Goal: Task Accomplishment & Management: Manage account settings

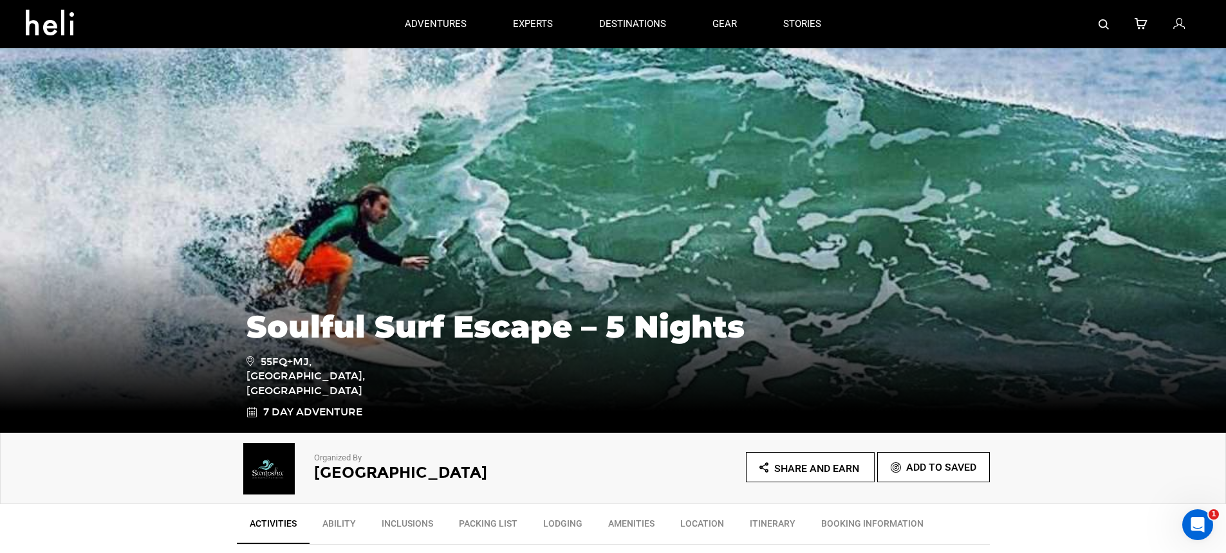
click at [1182, 23] on icon at bounding box center [1179, 24] width 12 height 17
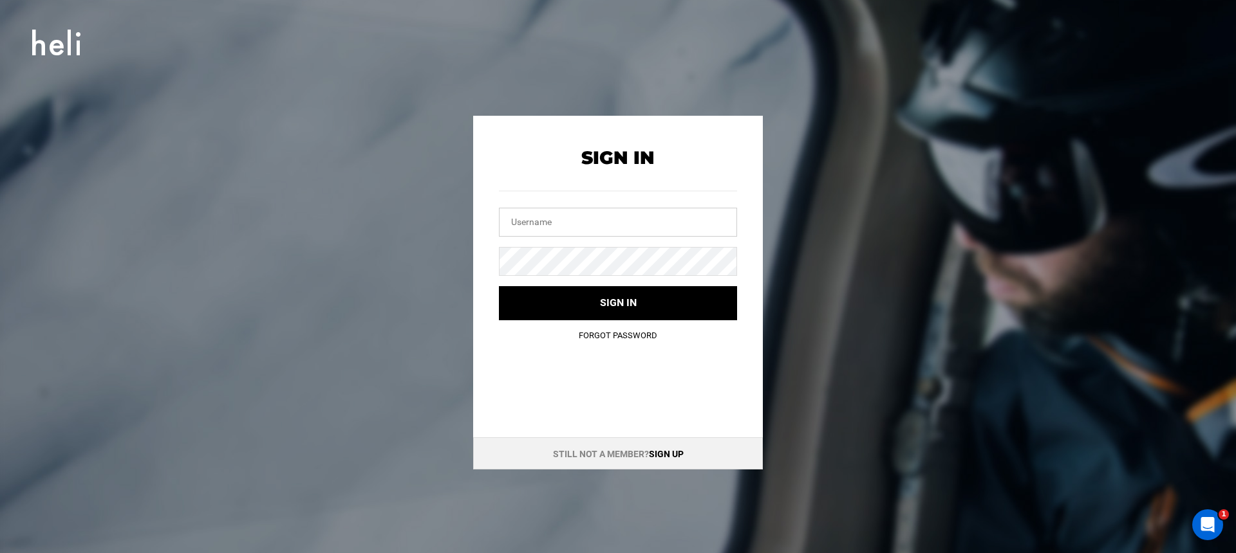
click at [636, 221] on input "text" at bounding box center [618, 222] width 238 height 29
type input "[EMAIL_ADDRESS][DOMAIN_NAME]"
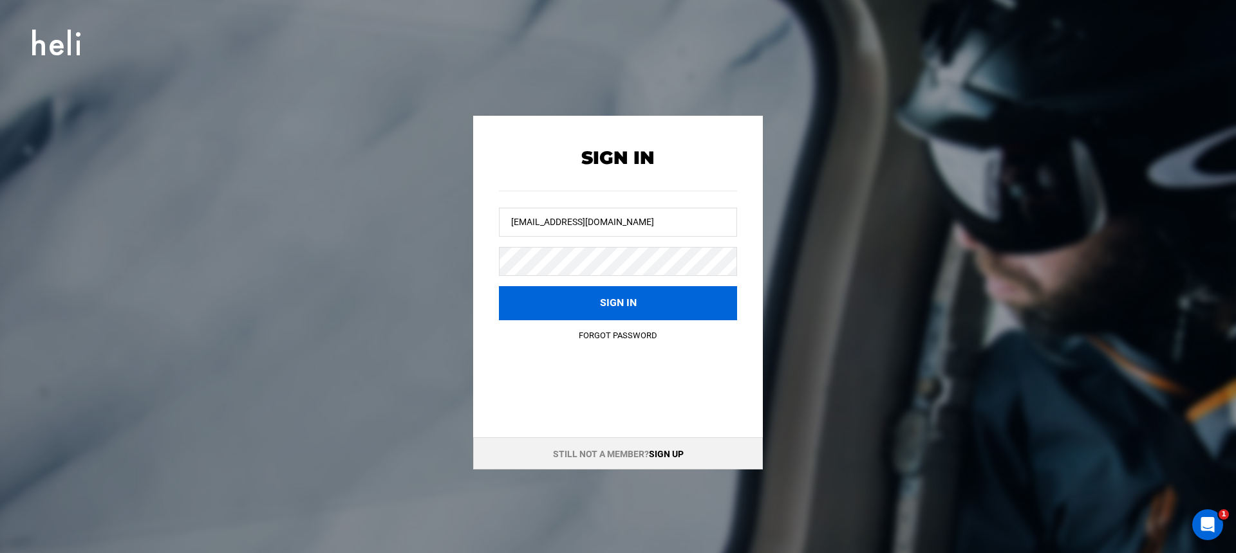
click at [612, 286] on button "Sign in" at bounding box center [618, 303] width 238 height 34
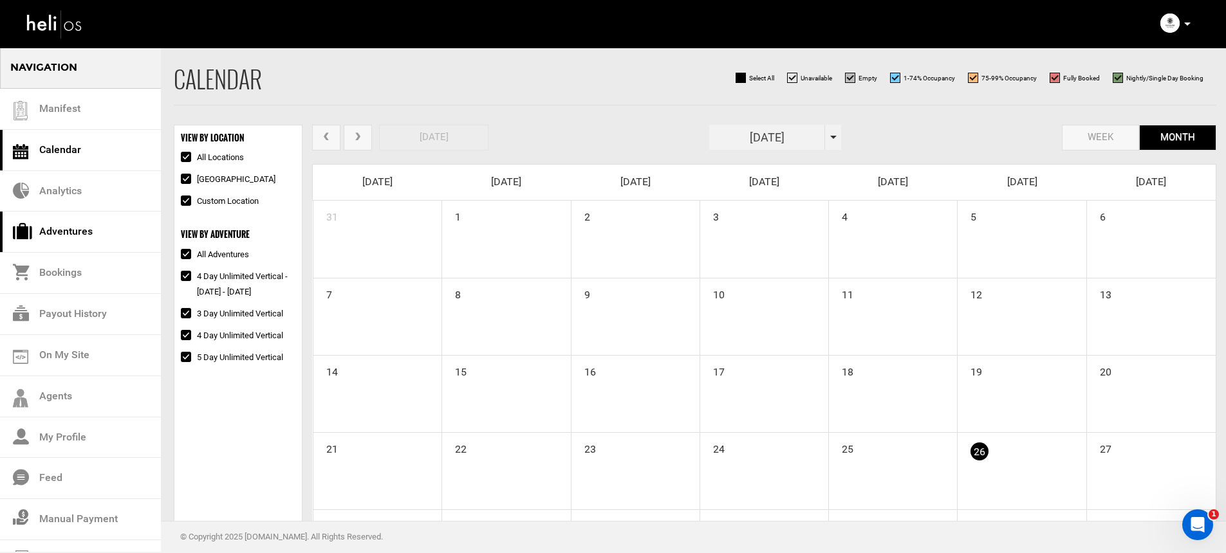
click at [111, 243] on link "Adventures" at bounding box center [80, 232] width 161 height 41
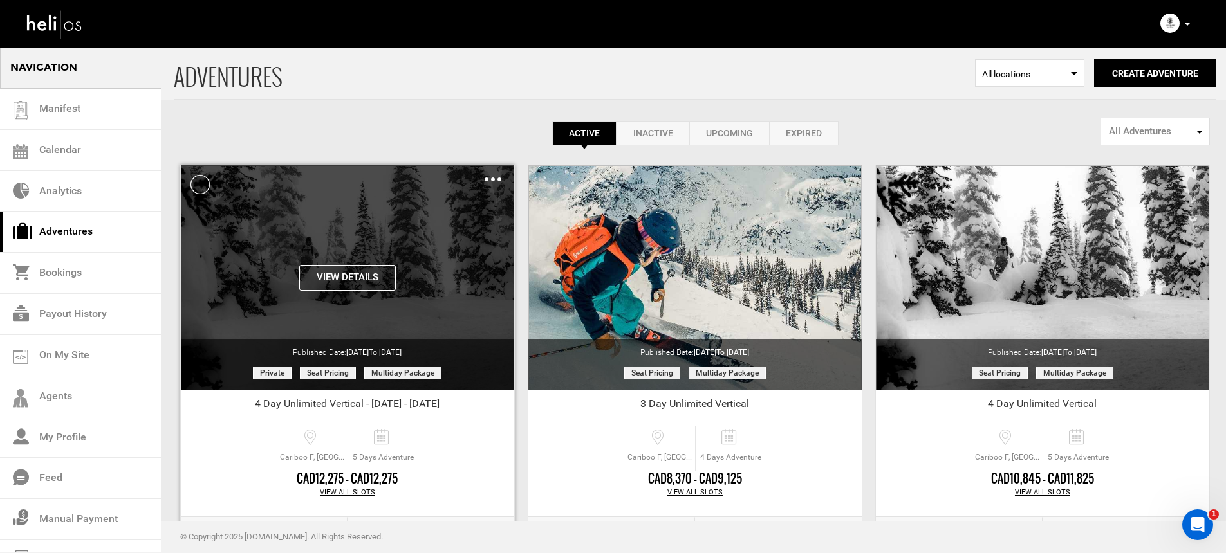
scroll to position [192, 0]
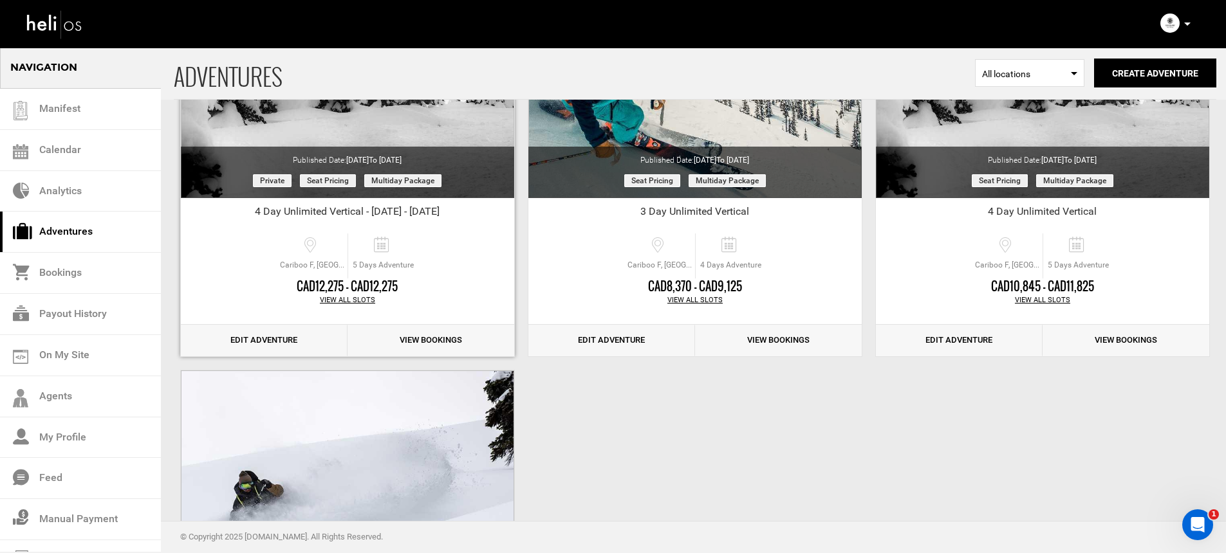
drag, startPoint x: 412, startPoint y: 347, endPoint x: 420, endPoint y: 341, distance: 10.2
click at [412, 347] on link "View Bookings" at bounding box center [431, 341] width 167 height 32
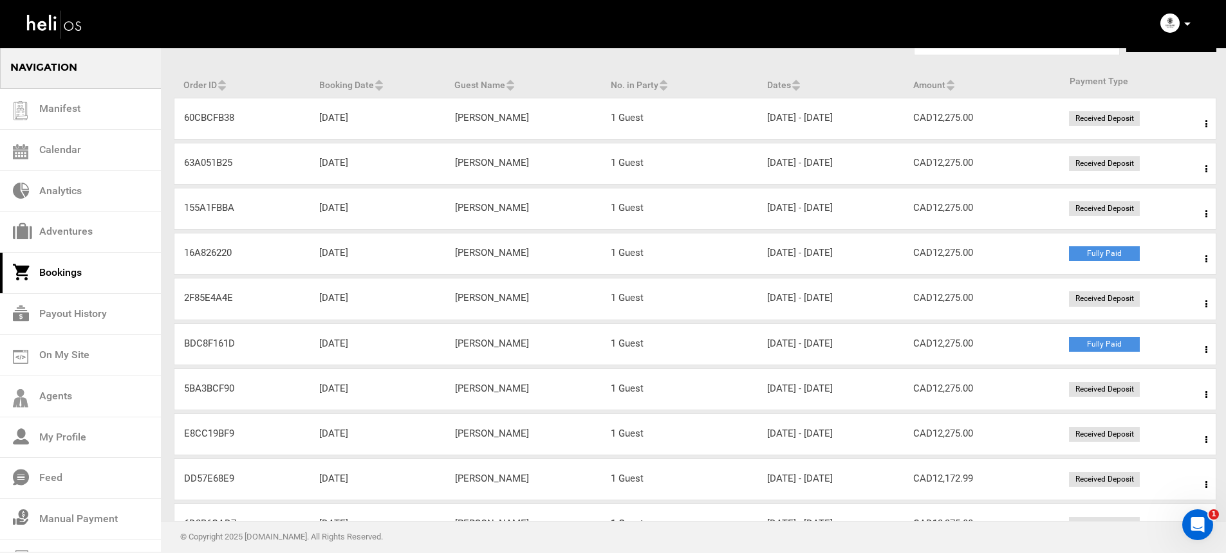
scroll to position [185, 0]
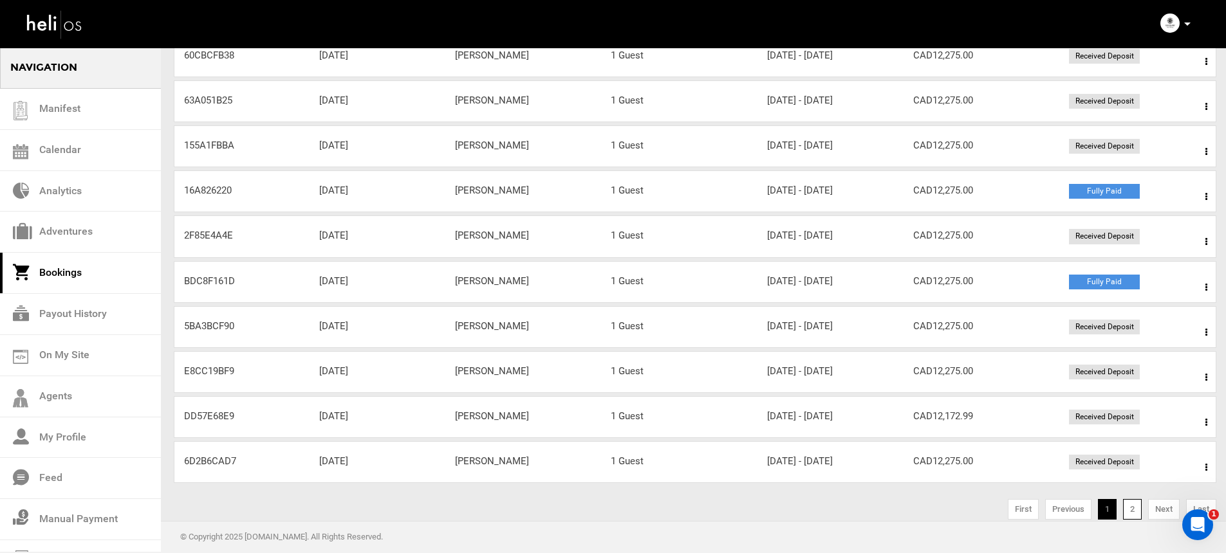
click at [1127, 506] on link "2" at bounding box center [1132, 509] width 19 height 21
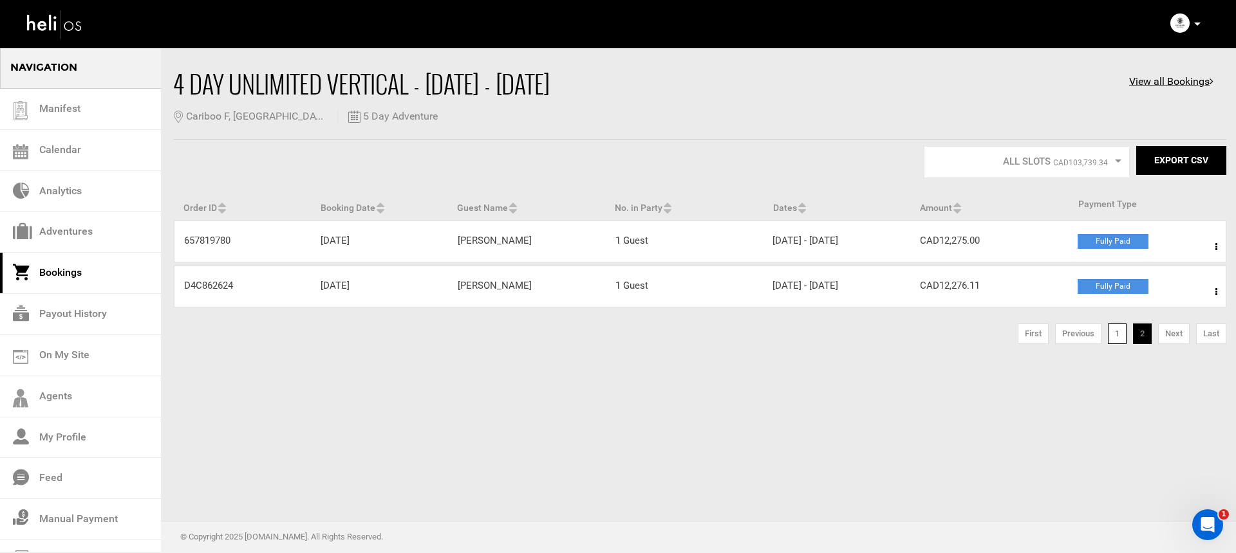
click at [1111, 340] on link "1" at bounding box center [1117, 334] width 19 height 21
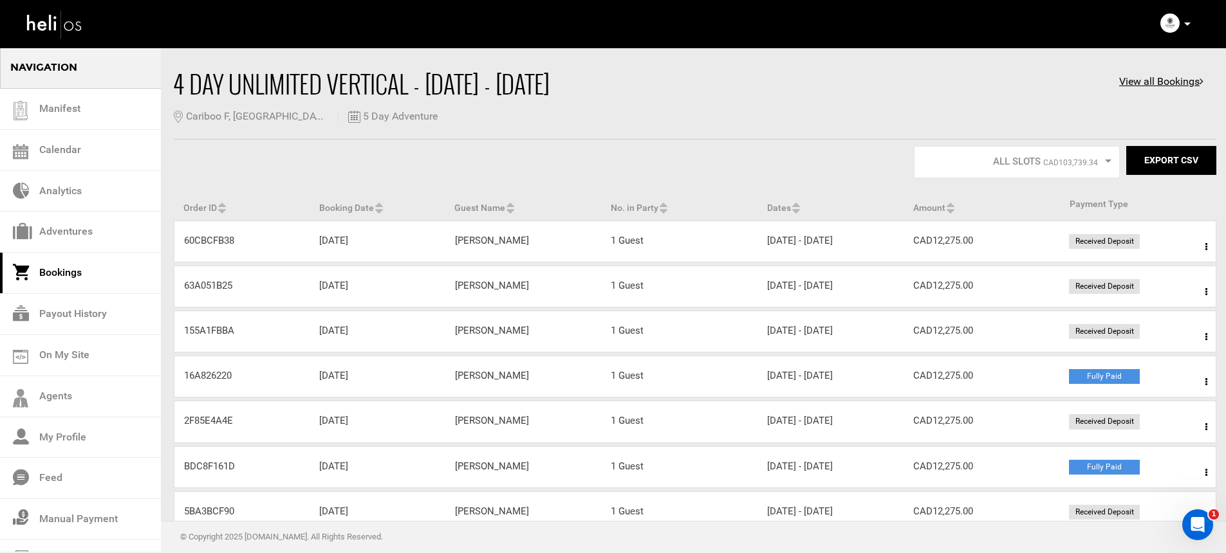
scroll to position [203, 0]
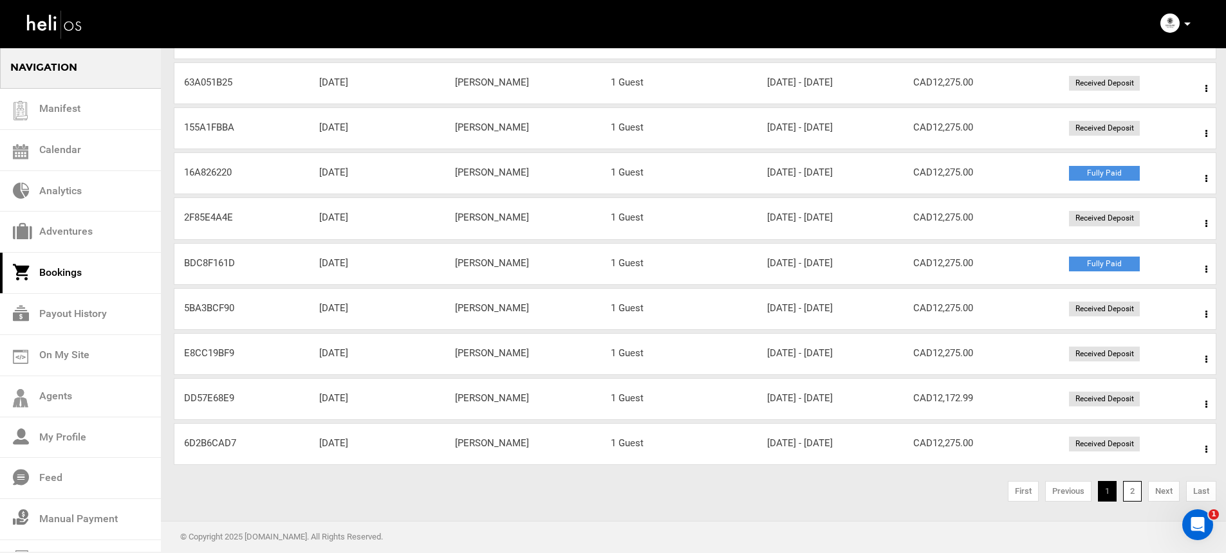
click at [1133, 494] on link "2" at bounding box center [1132, 491] width 19 height 21
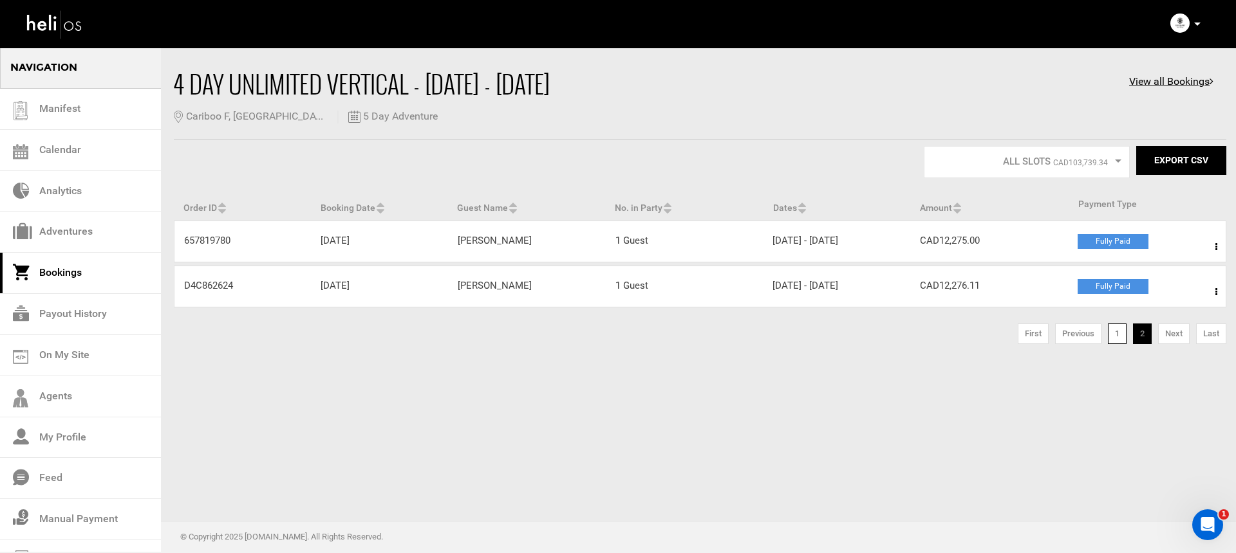
click at [1108, 335] on link "1" at bounding box center [1117, 334] width 19 height 21
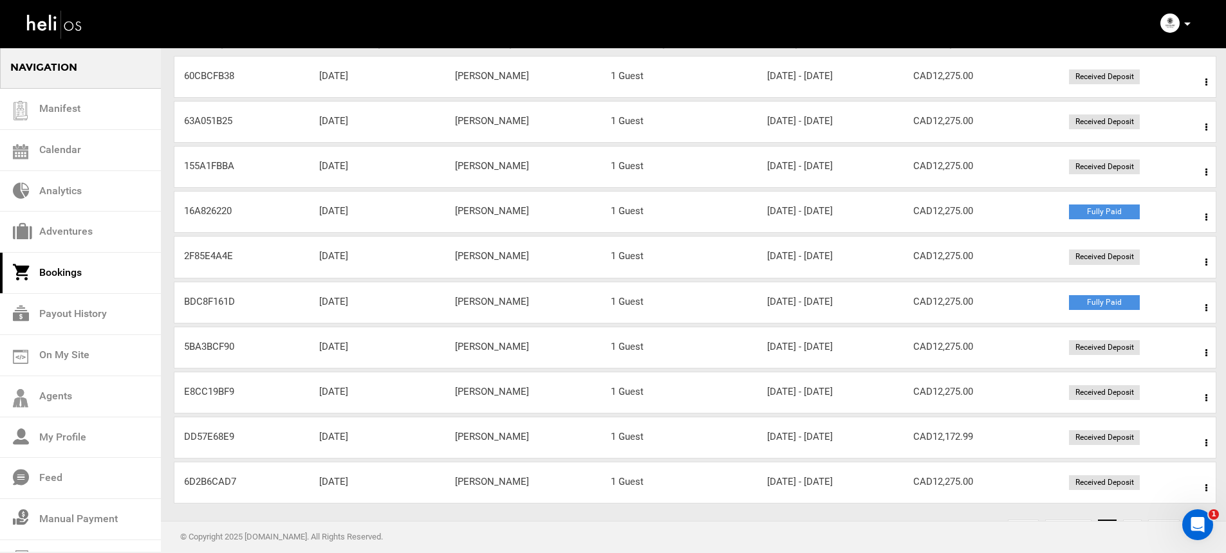
scroll to position [203, 0]
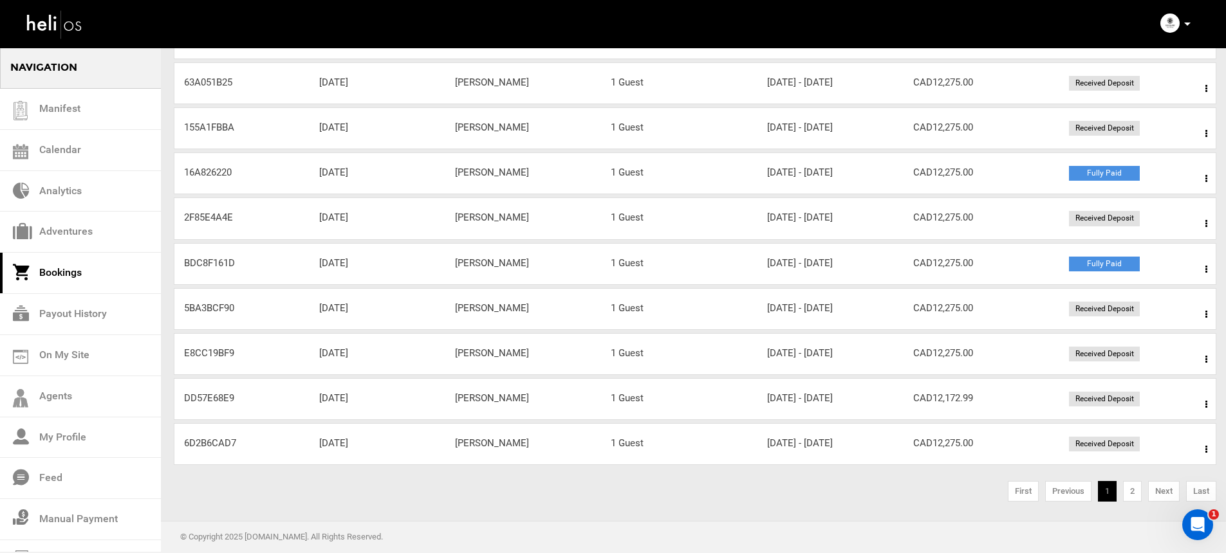
click at [1199, 445] on span at bounding box center [1206, 450] width 16 height 32
click at [1140, 486] on link "View Details" at bounding box center [1158, 489] width 127 height 32
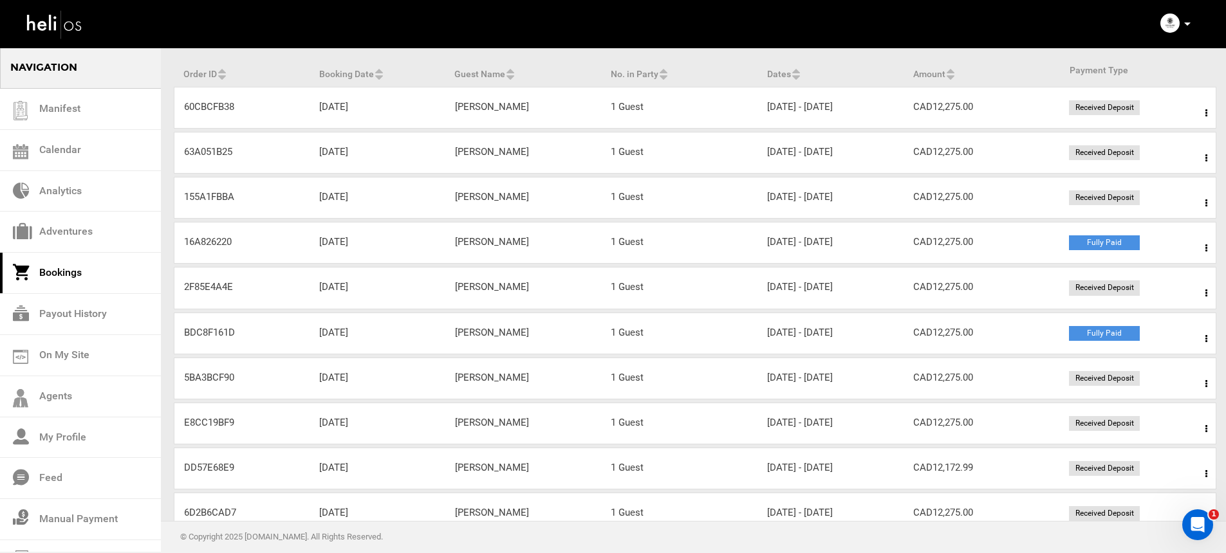
scroll to position [203, 0]
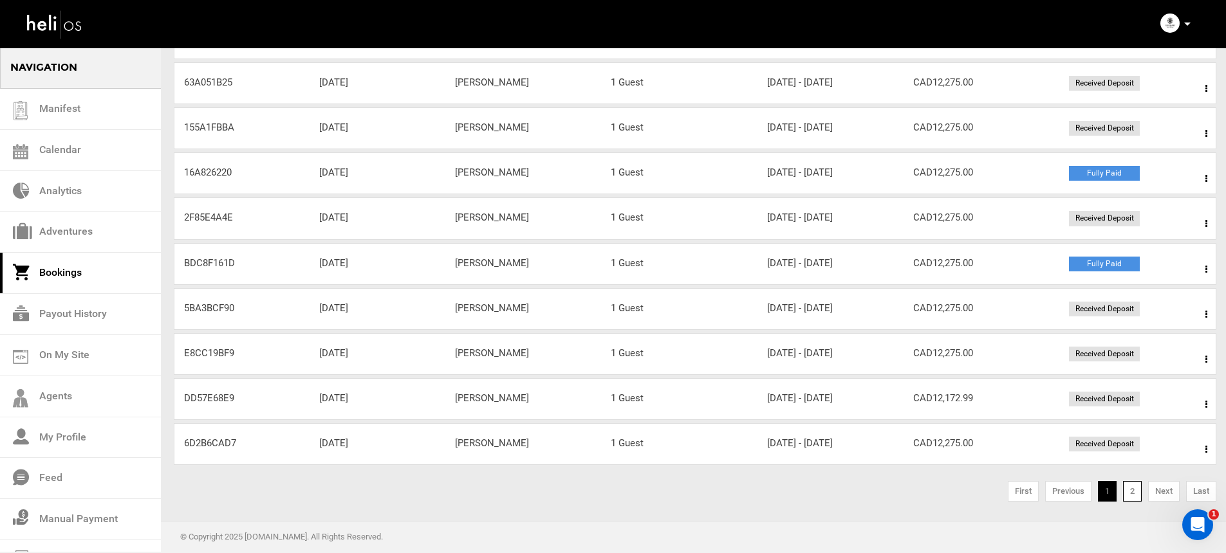
click at [1127, 500] on link "2" at bounding box center [1132, 491] width 19 height 21
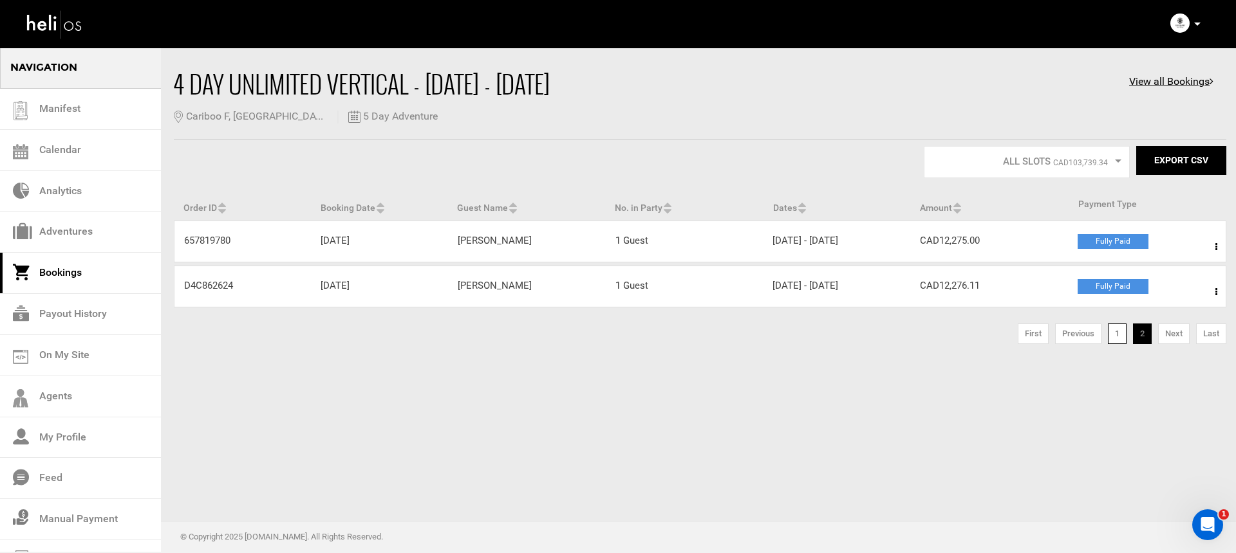
click at [1121, 335] on link "1" at bounding box center [1117, 334] width 19 height 21
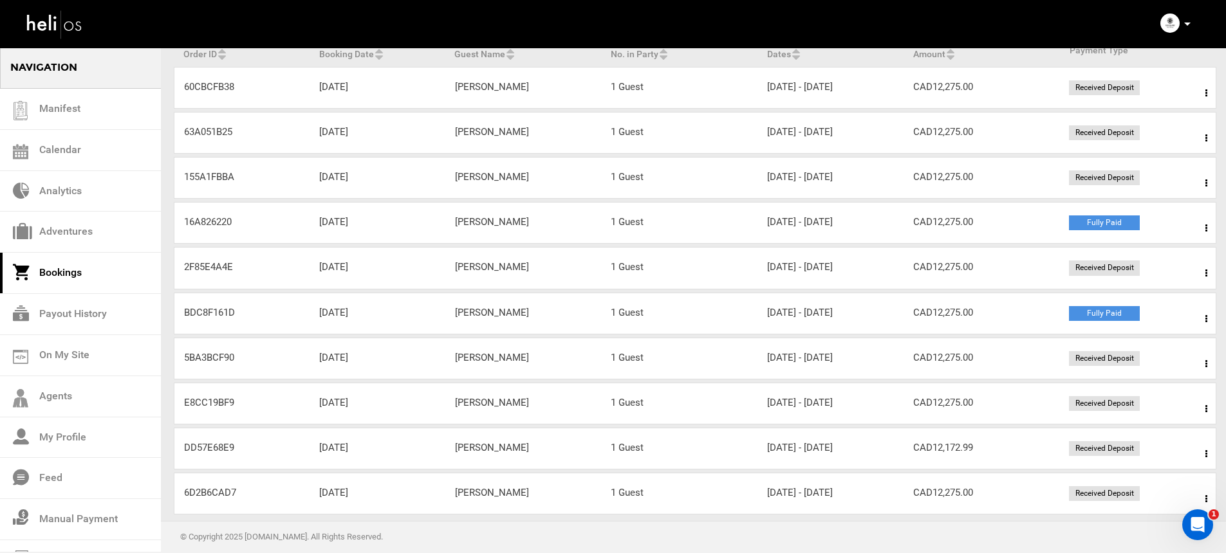
scroll to position [203, 0]
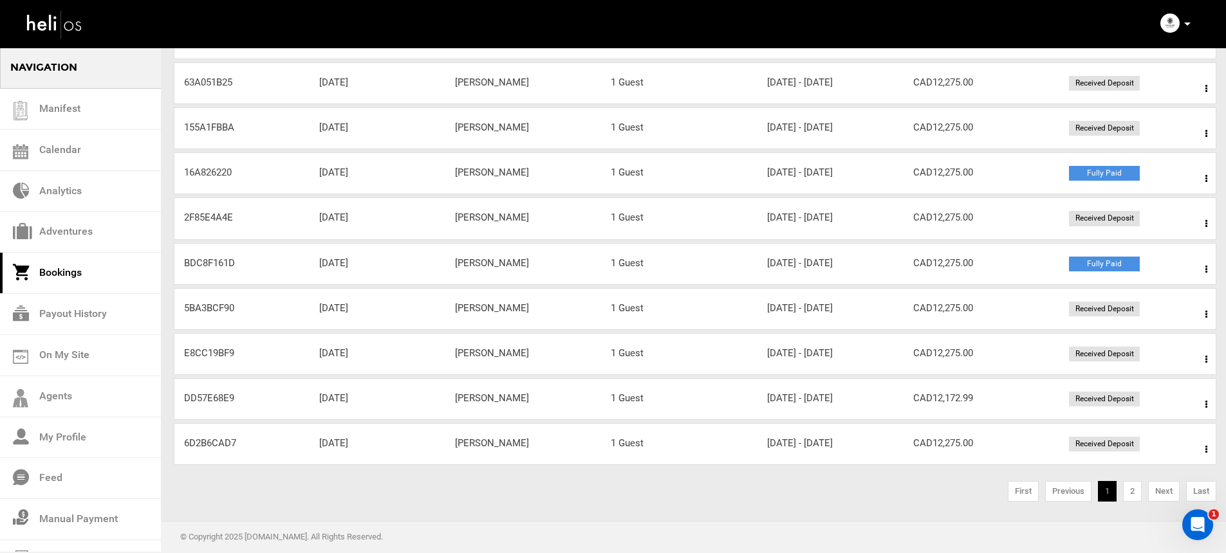
click at [1202, 448] on span at bounding box center [1206, 450] width 16 height 32
click at [1153, 482] on link "View Details" at bounding box center [1158, 489] width 127 height 32
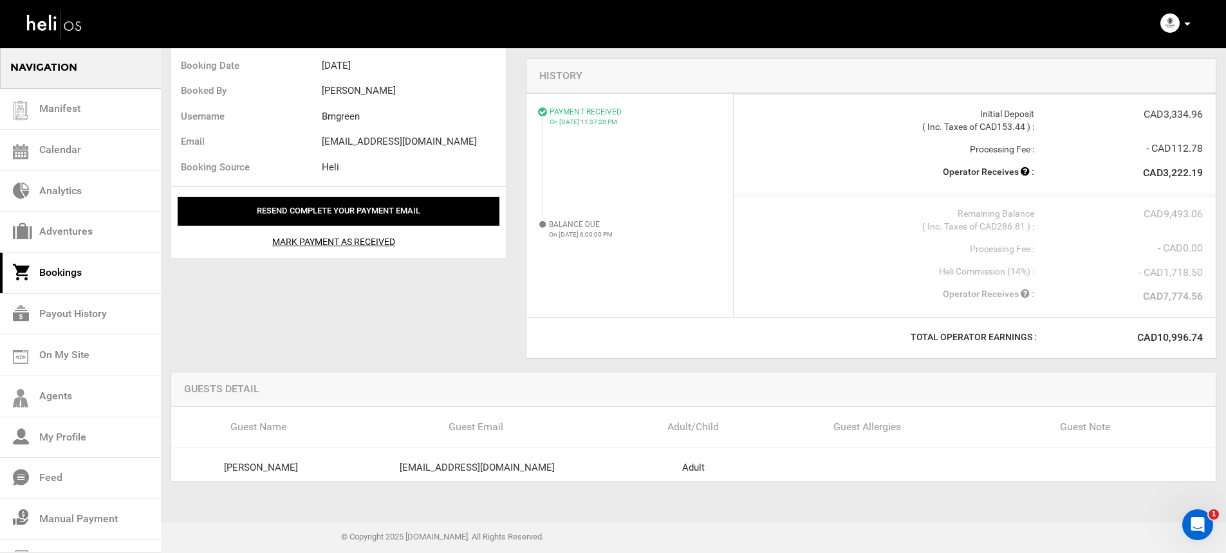
scroll to position [4, 0]
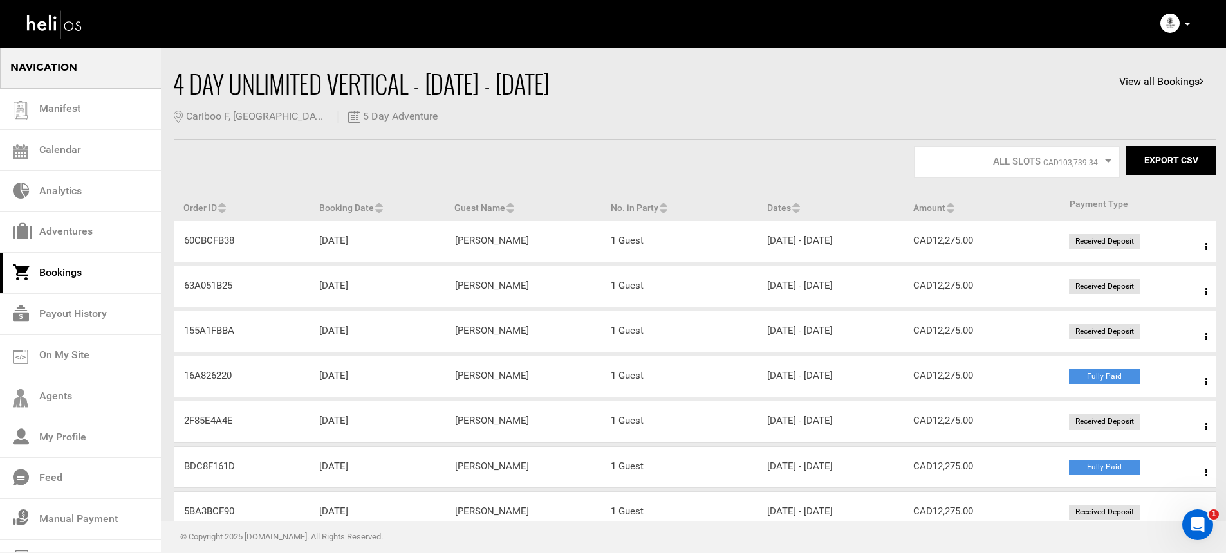
click at [97, 272] on link "Bookings" at bounding box center [80, 273] width 161 height 41
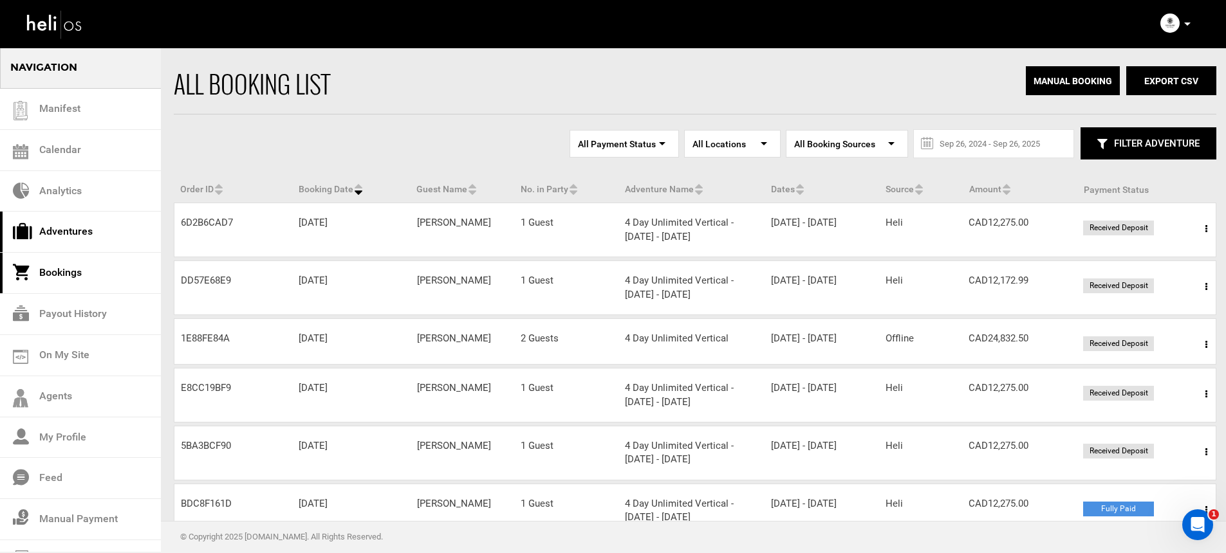
click at [69, 226] on link "Adventures" at bounding box center [80, 232] width 161 height 41
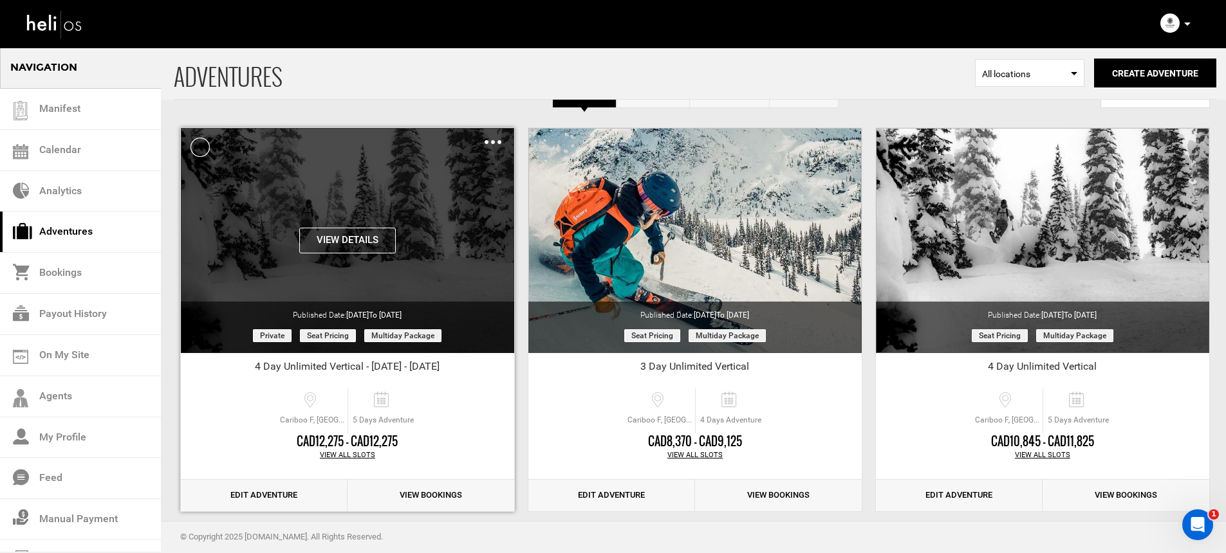
scroll to position [73, 0]
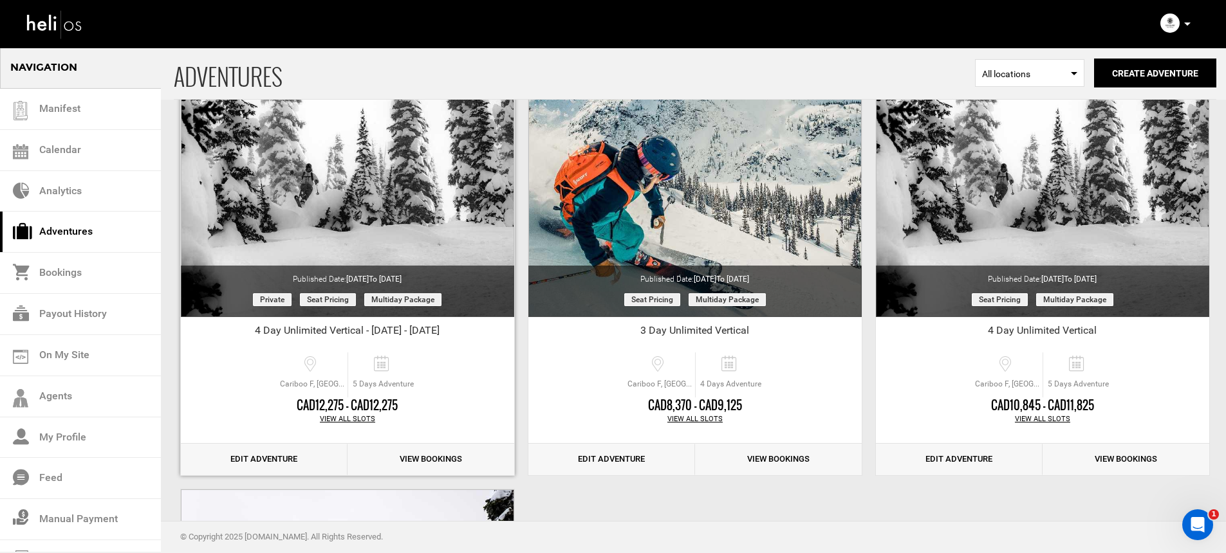
click at [357, 416] on div "View All Slots" at bounding box center [347, 419] width 333 height 10
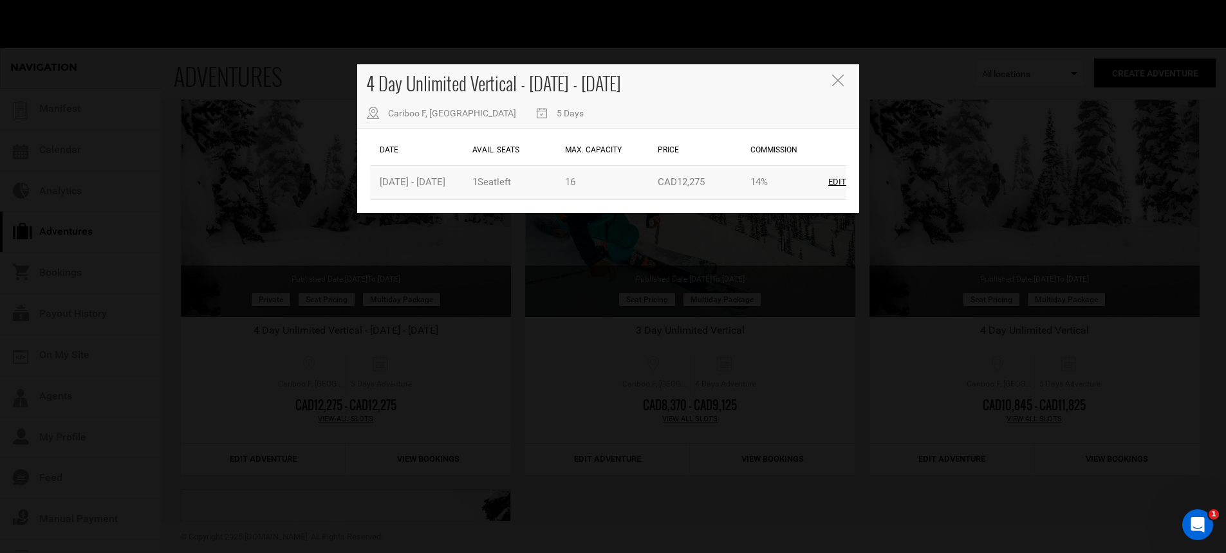
click at [840, 180] on div "Edit" at bounding box center [837, 182] width 18 height 12
type input "[DATE]"
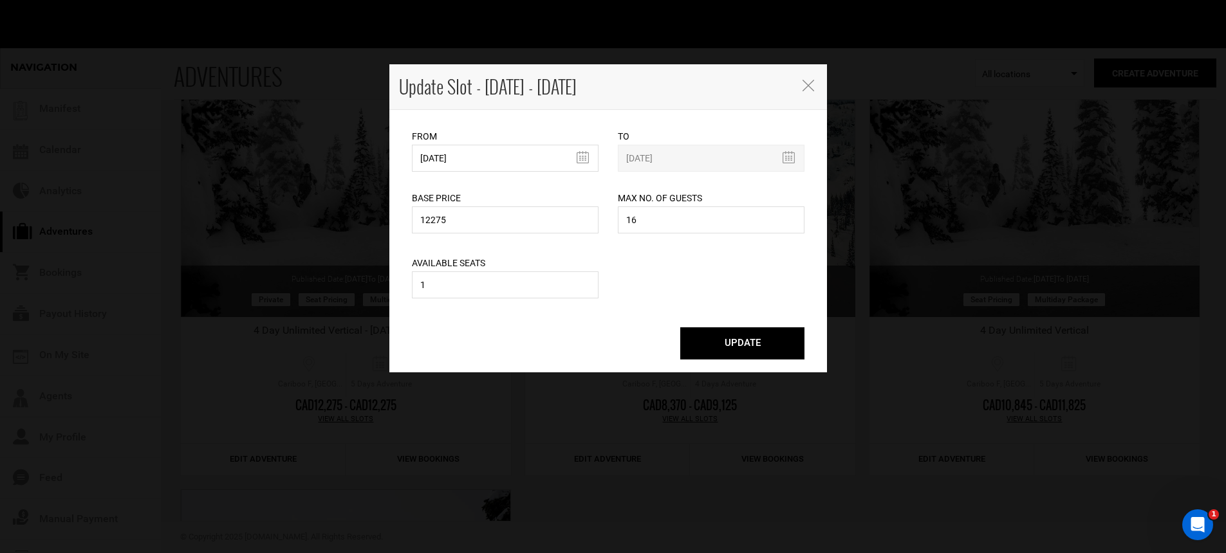
click at [496, 302] on div "From [DATE] To [DATE] Base Price 12275 Please enter a valid total price. Max No…" at bounding box center [608, 241] width 438 height 263
click at [496, 294] on input "1" at bounding box center [505, 285] width 187 height 27
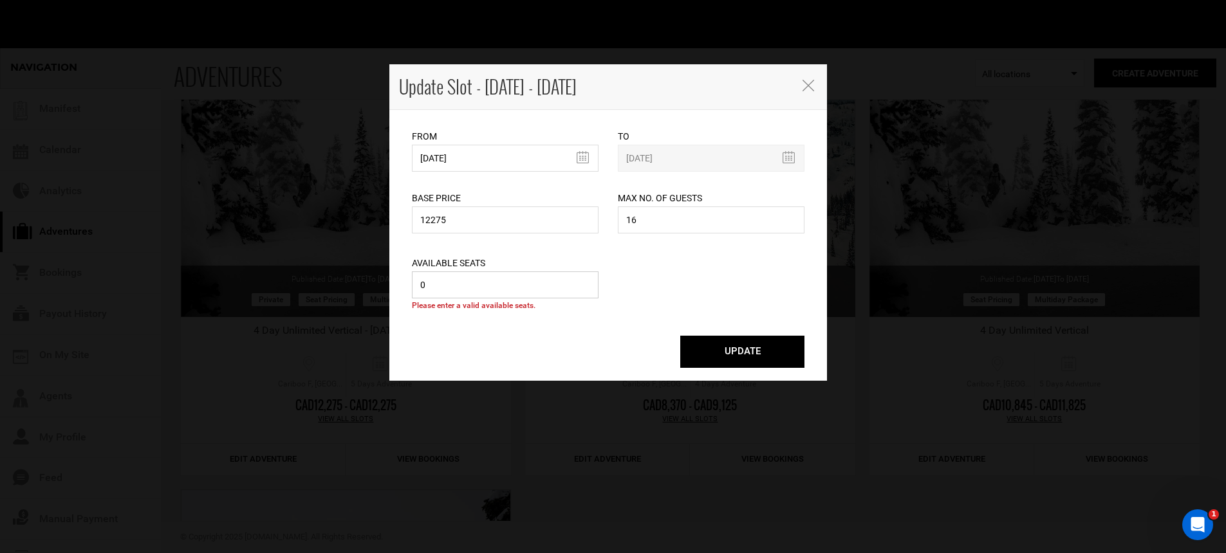
type input "0"
click at [731, 346] on button "UPDATE" at bounding box center [742, 352] width 124 height 32
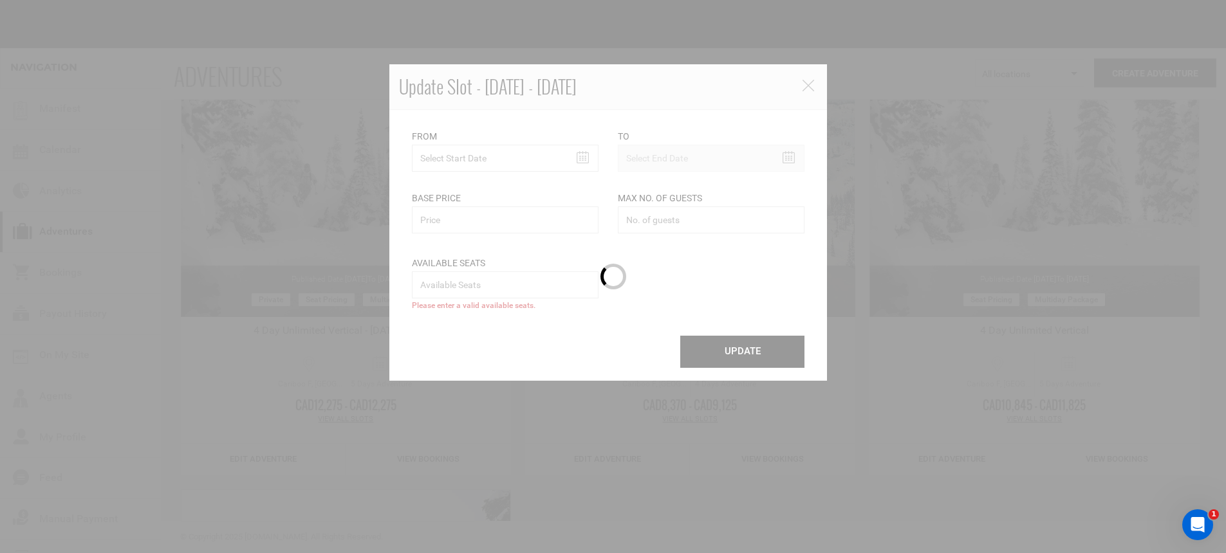
scroll to position [0, 0]
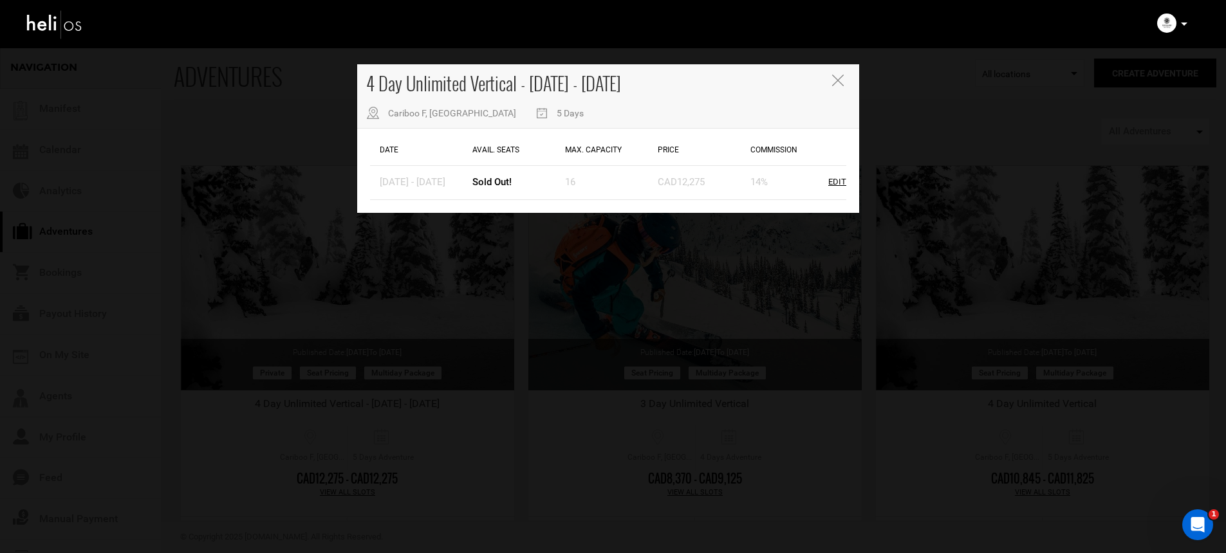
click at [841, 75] on icon "Close" at bounding box center [838, 81] width 12 height 12
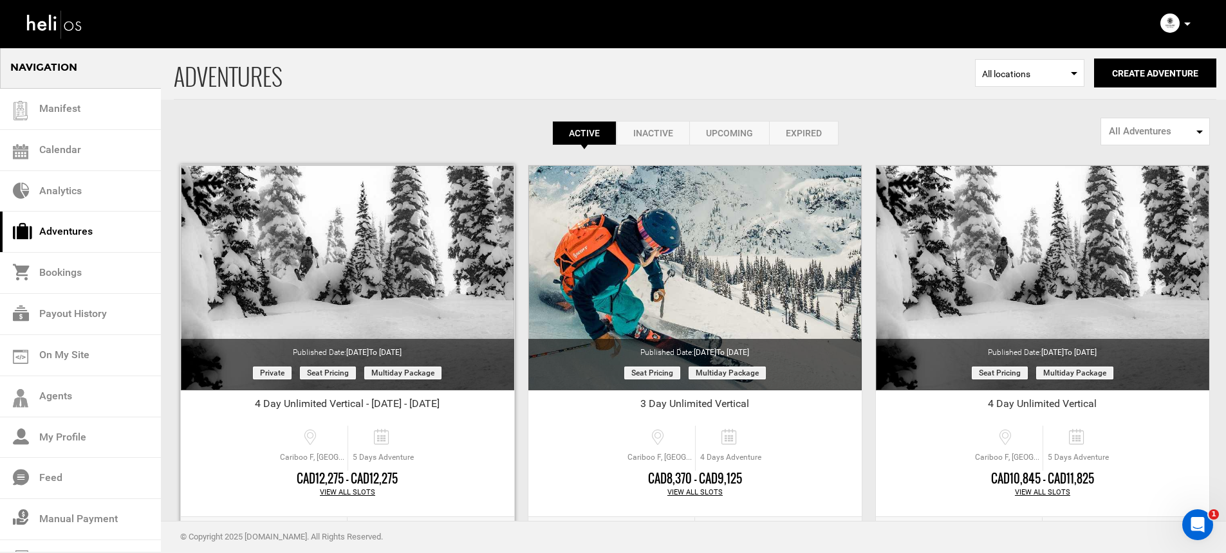
scroll to position [66, 0]
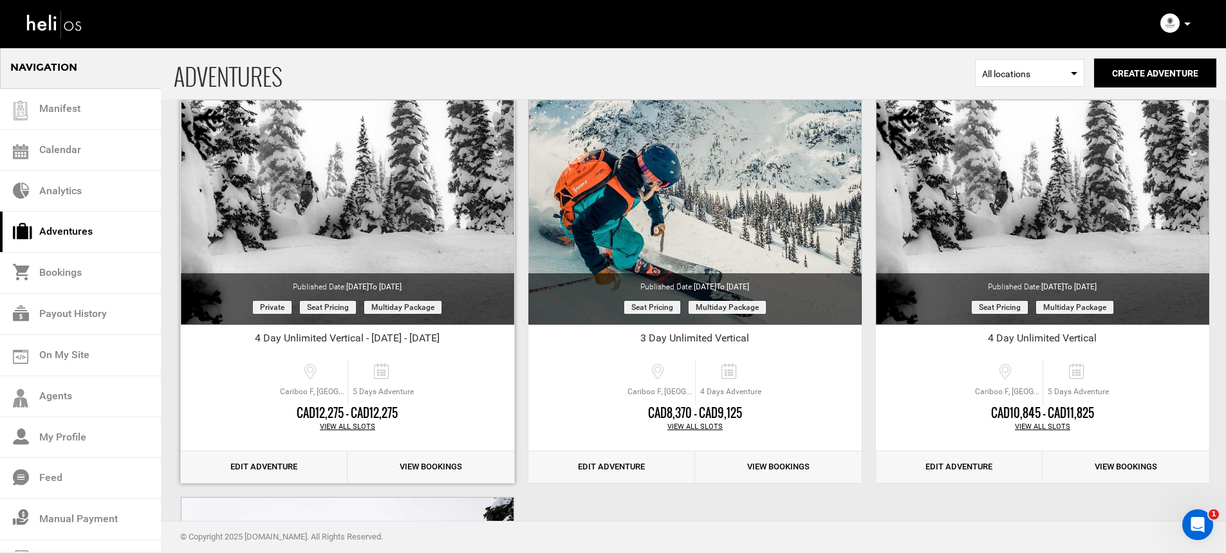
click at [415, 467] on link "View Bookings" at bounding box center [431, 468] width 167 height 32
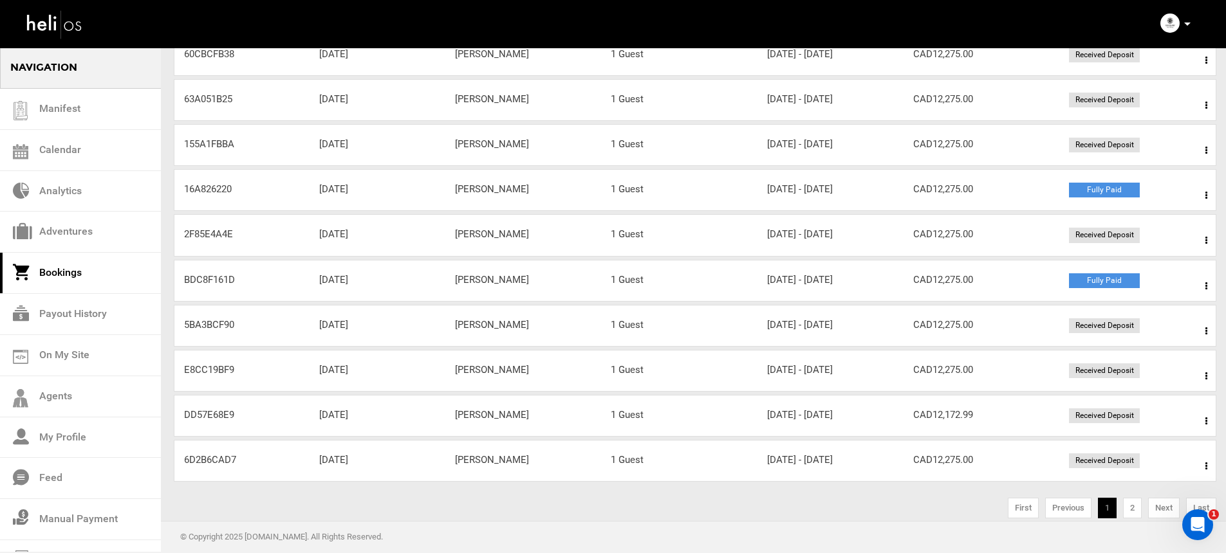
scroll to position [195, 0]
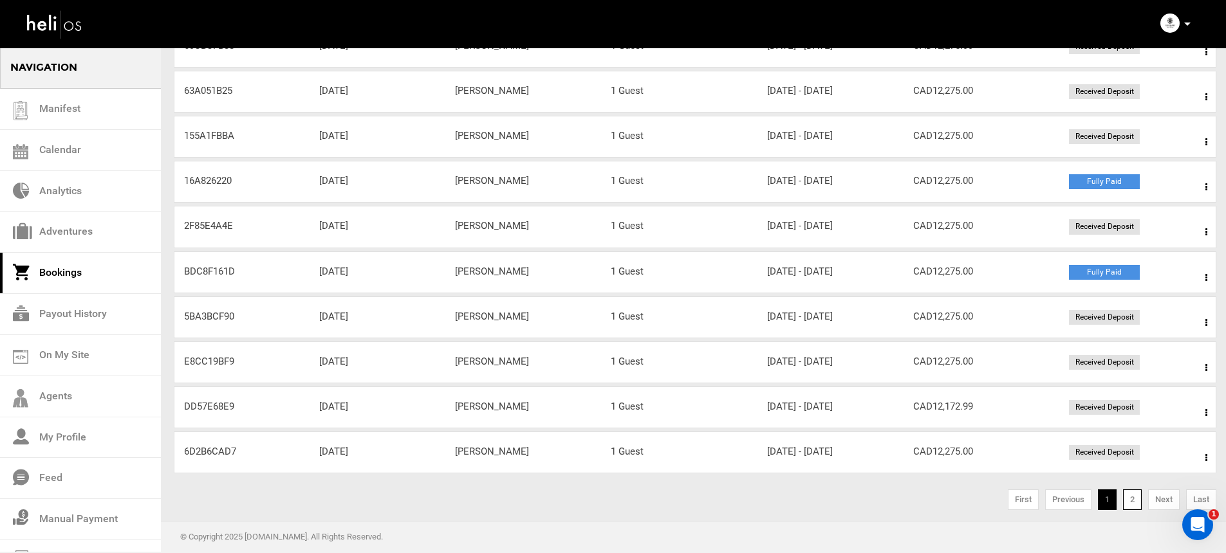
click at [1133, 500] on link "2" at bounding box center [1132, 500] width 19 height 21
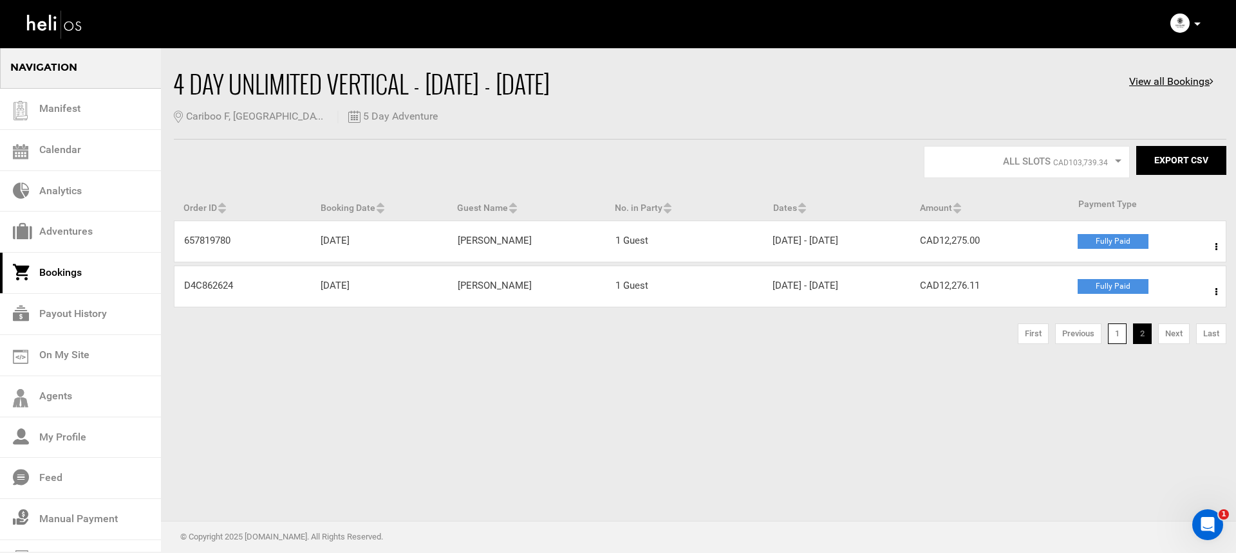
click at [1112, 337] on link "1" at bounding box center [1117, 334] width 19 height 21
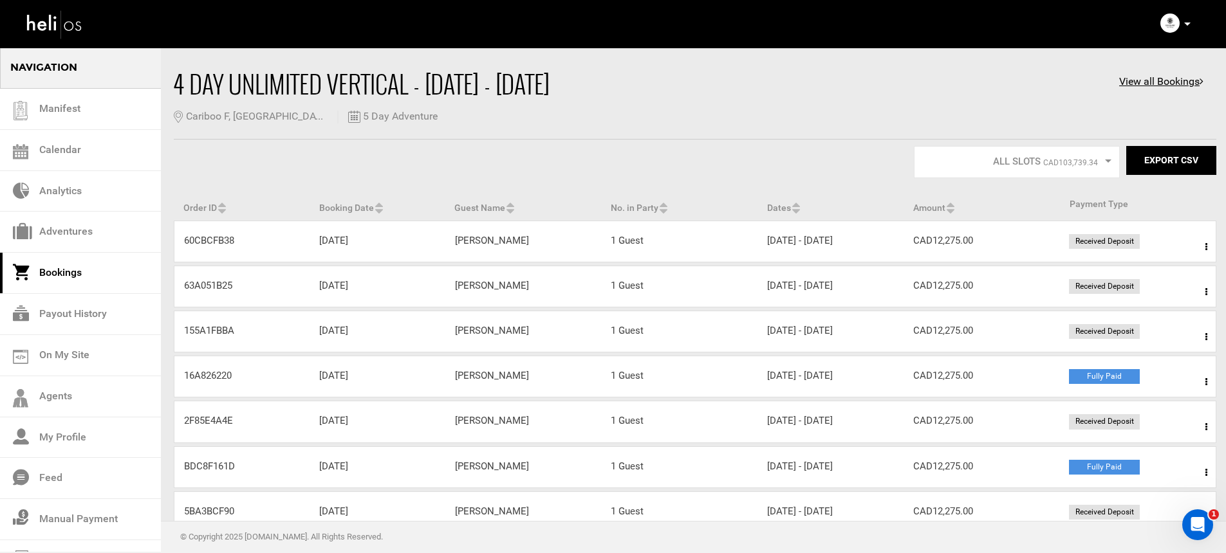
scroll to position [60, 0]
